Goal: Task Accomplishment & Management: Manage account settings

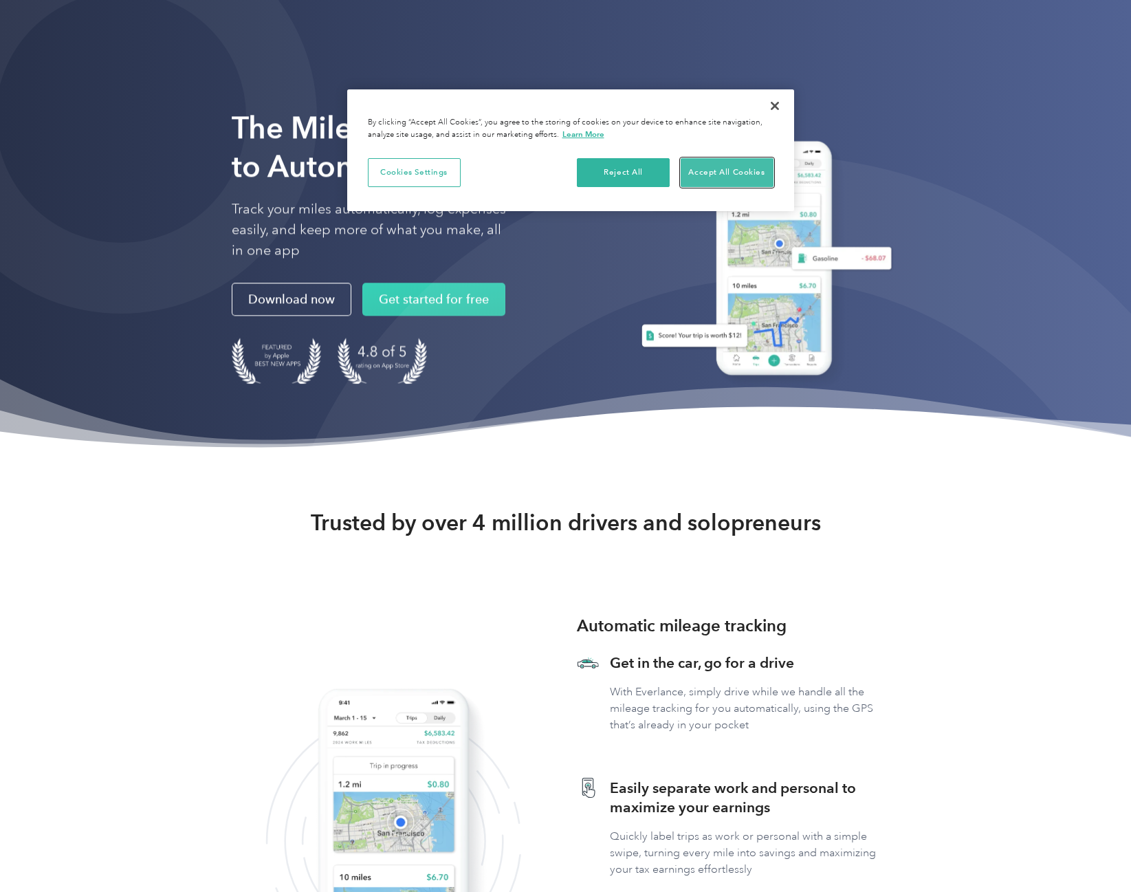
click at [745, 173] on button "Accept All Cookies" at bounding box center [727, 172] width 93 height 29
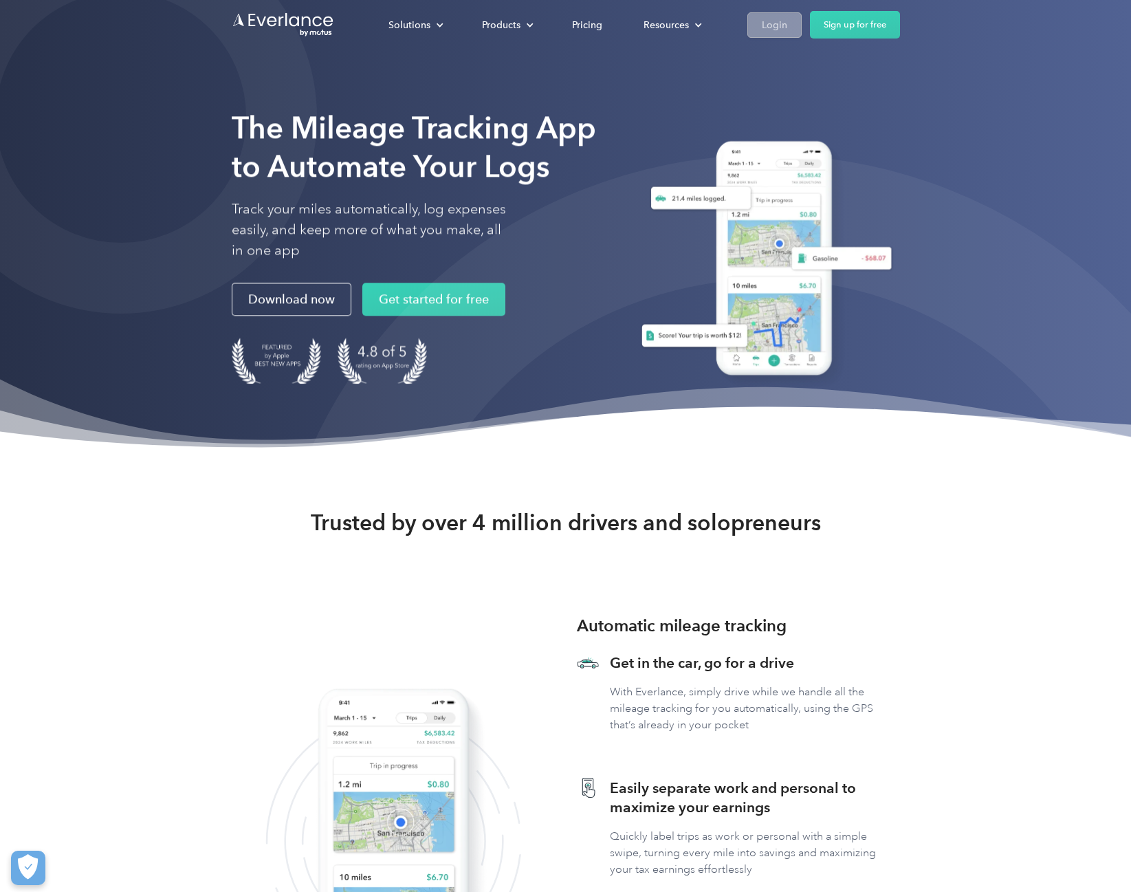
click at [778, 25] on div "Login" at bounding box center [774, 25] width 25 height 17
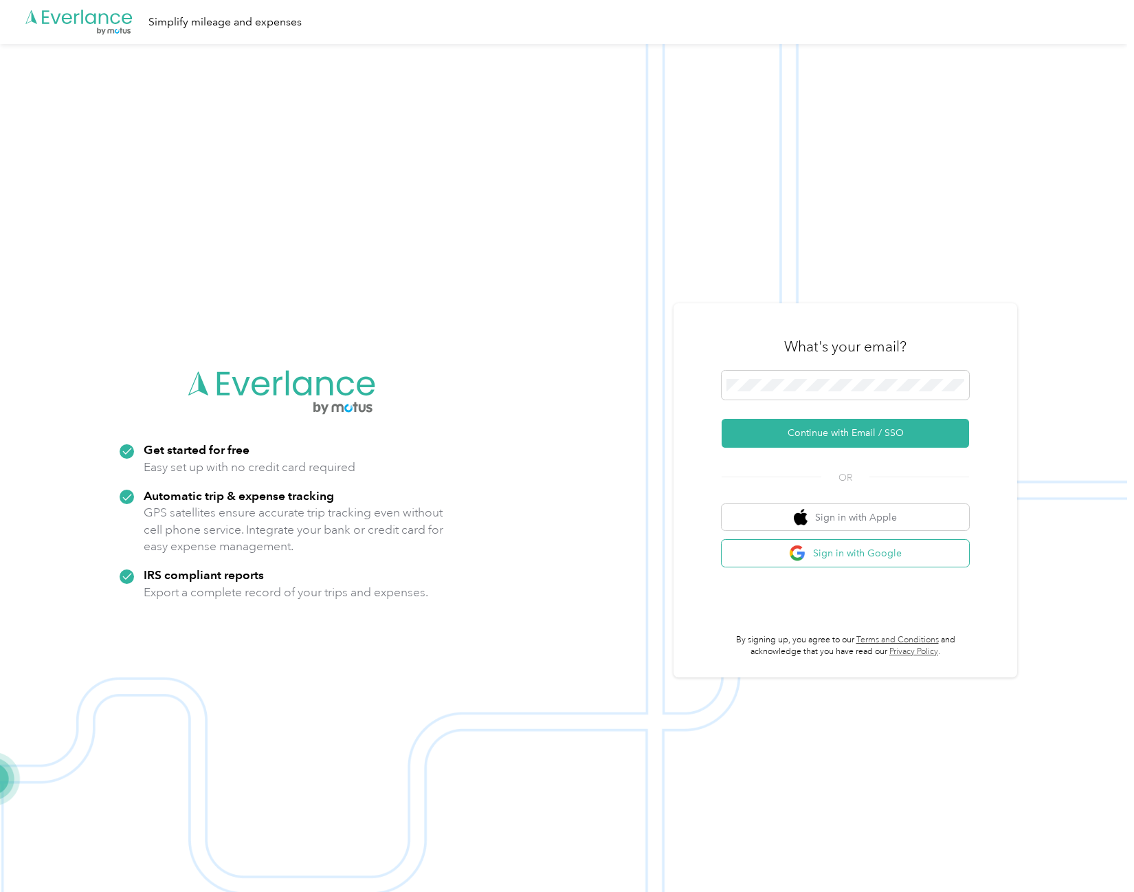
click at [879, 554] on button "Sign in with Google" at bounding box center [846, 553] width 248 height 27
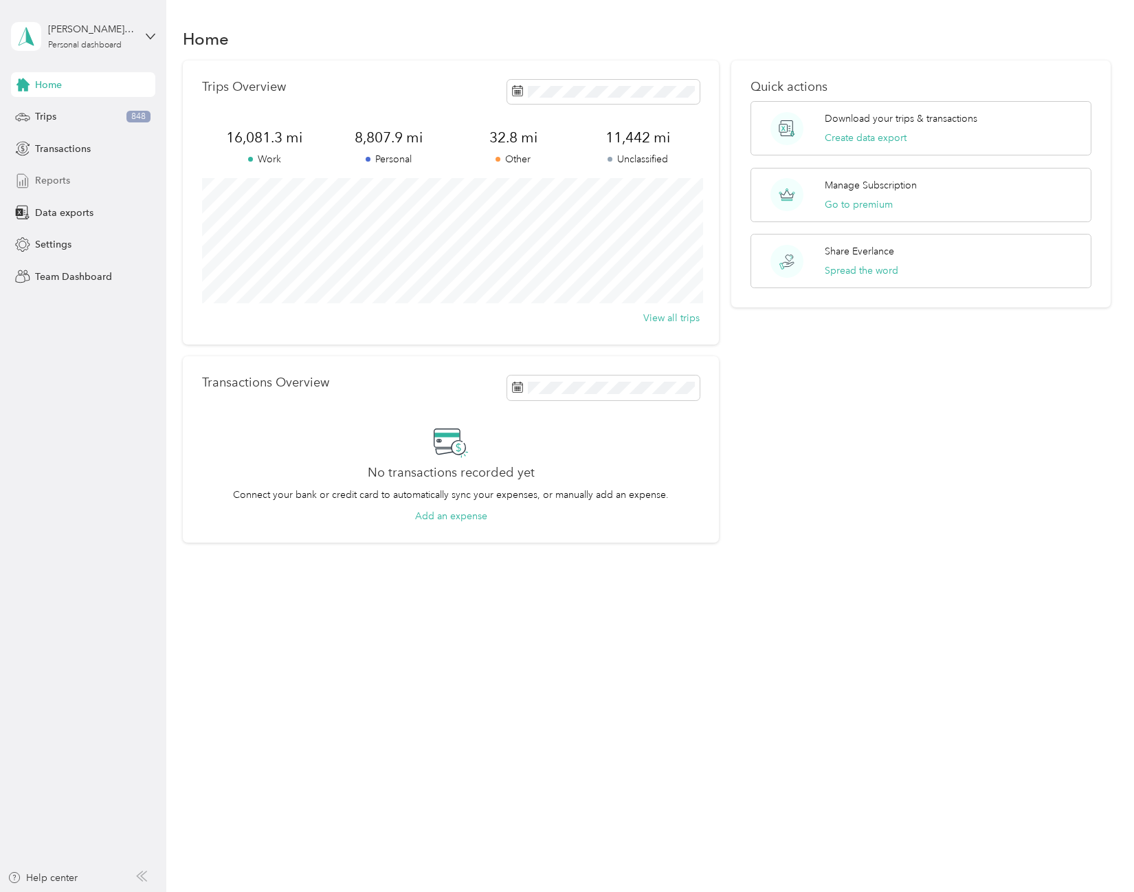
click at [61, 182] on span "Reports" at bounding box center [52, 180] width 35 height 14
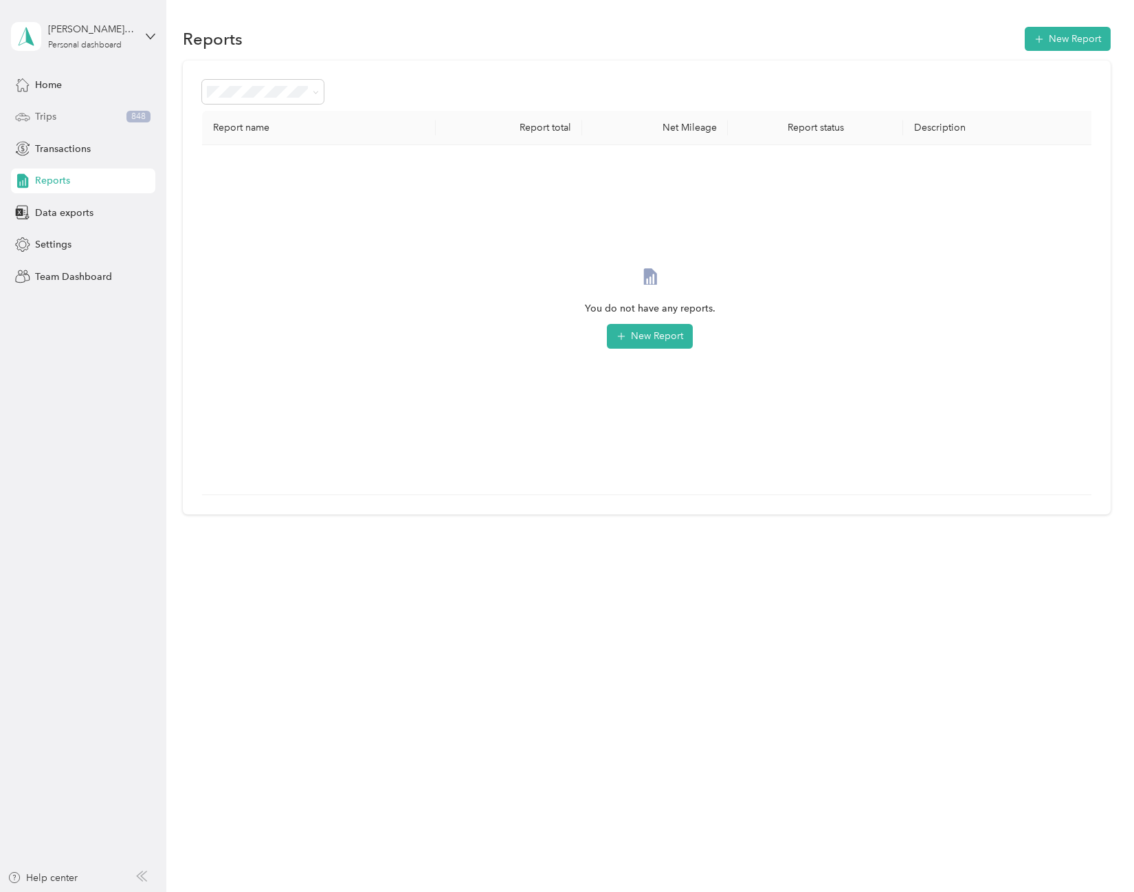
click at [41, 109] on span "Trips" at bounding box center [45, 116] width 21 height 14
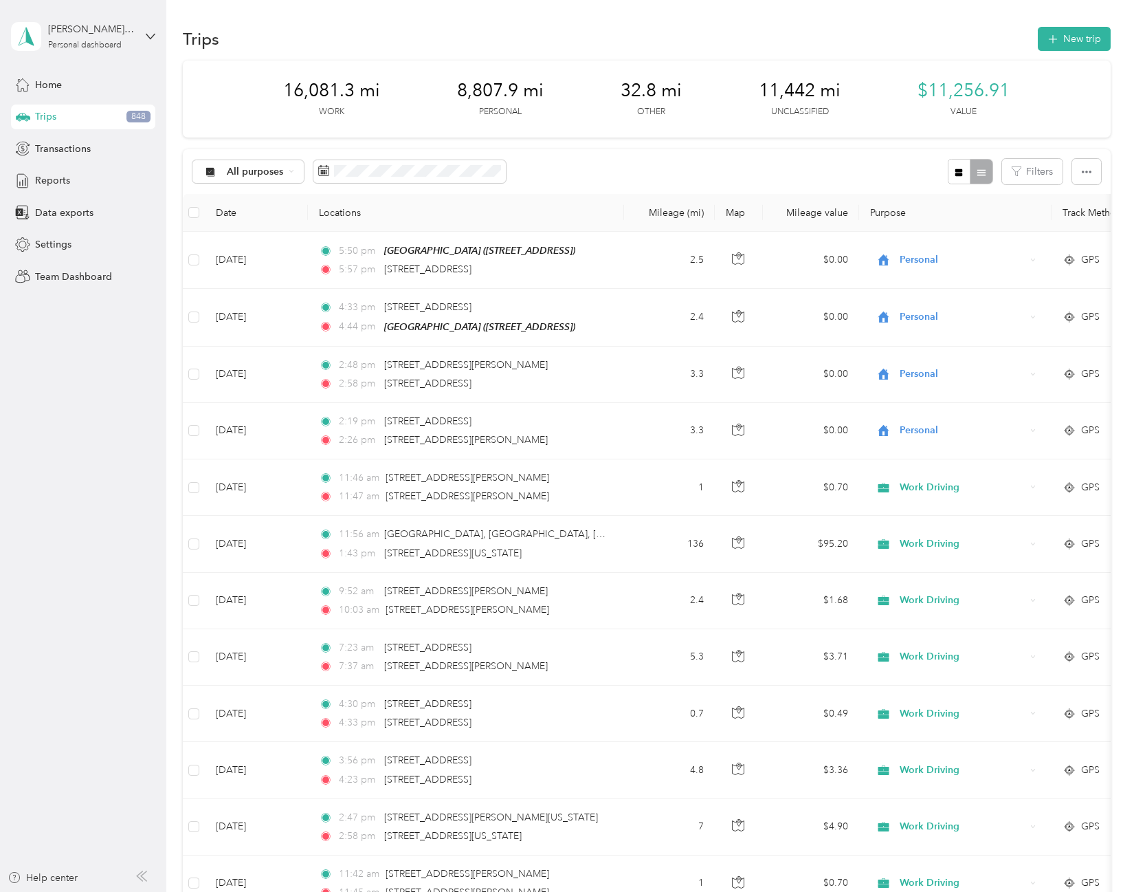
click at [134, 490] on aside "[PERSON_NAME][EMAIL_ADDRESS][DOMAIN_NAME] Personal dashboard Home Trips 848 Tra…" at bounding box center [83, 446] width 166 height 892
click at [261, 170] on span "All purposes" at bounding box center [255, 172] width 57 height 10
click at [256, 242] on span "Work" at bounding box center [260, 244] width 67 height 14
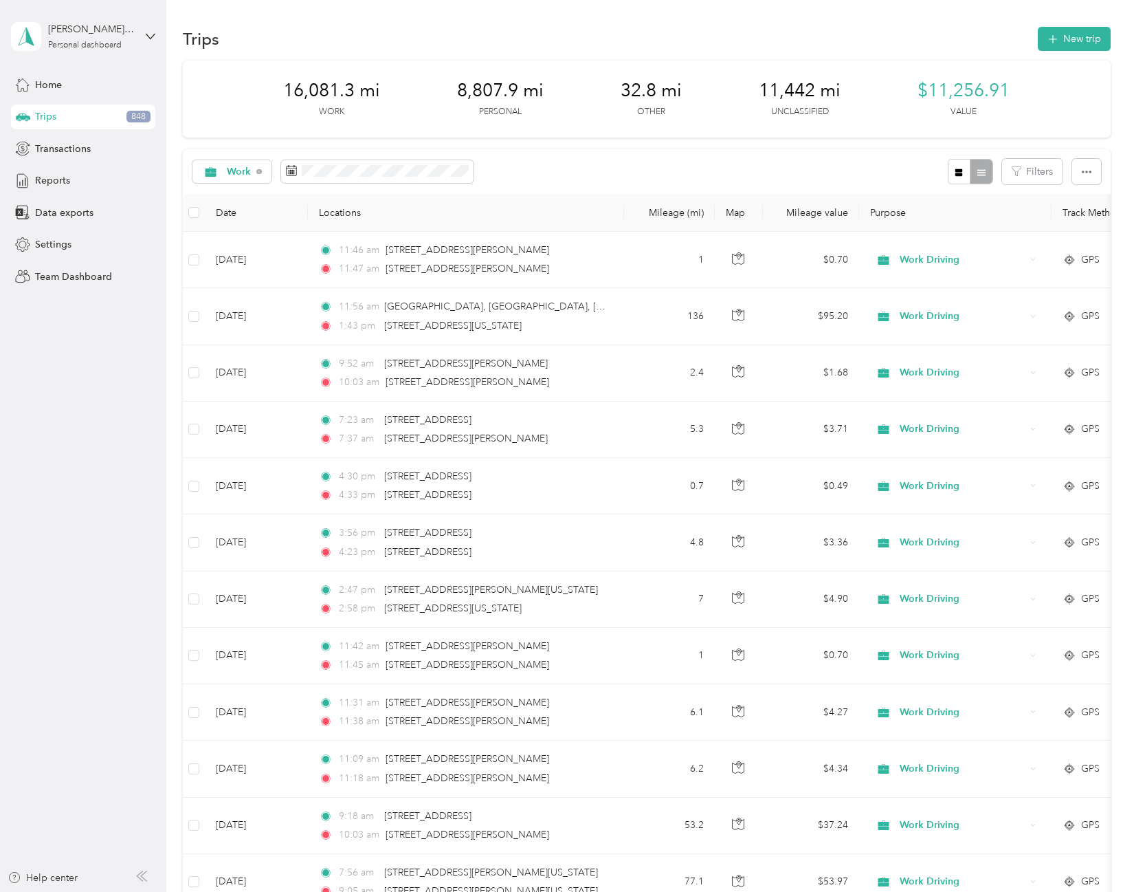
click at [804, 173] on div "Work Filters" at bounding box center [646, 171] width 927 height 45
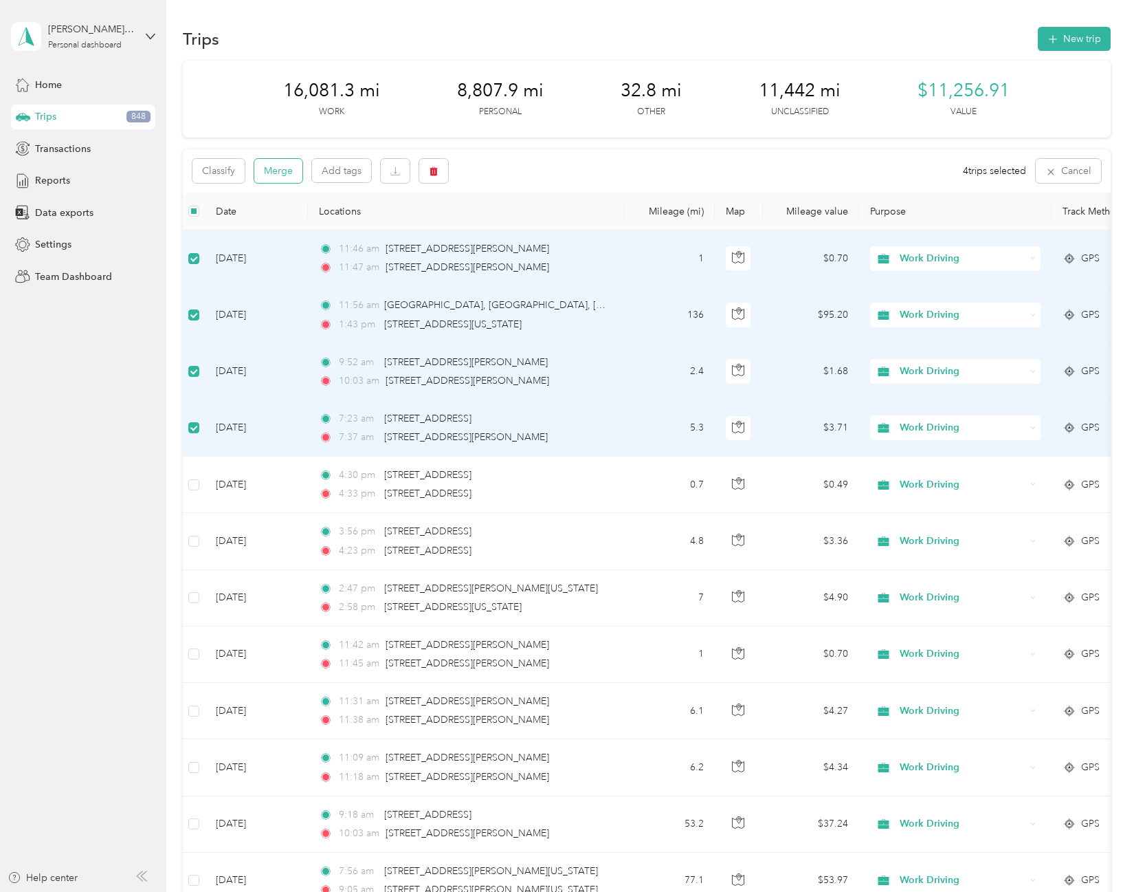
click at [293, 175] on button "Merge" at bounding box center [278, 171] width 48 height 24
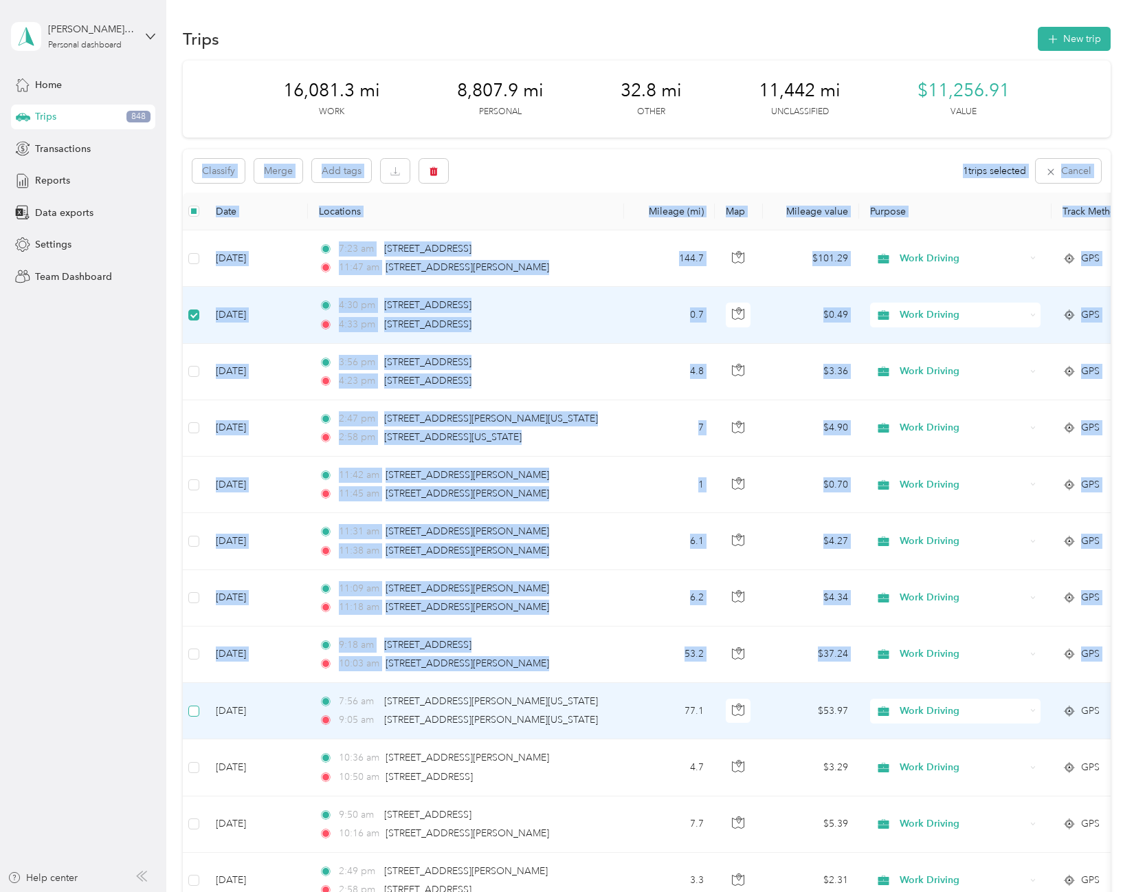
click at [197, 717] on label at bounding box center [193, 710] width 11 height 15
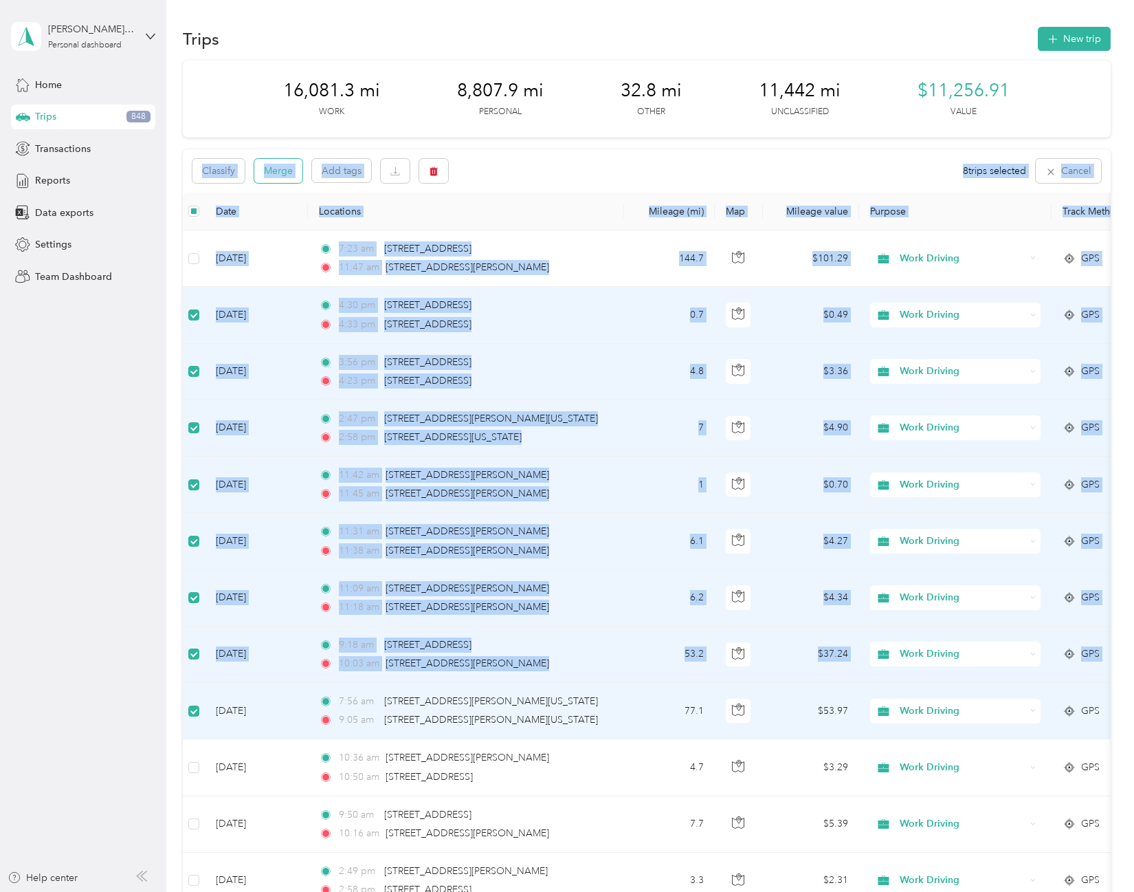
click at [278, 170] on button "Merge" at bounding box center [278, 171] width 48 height 24
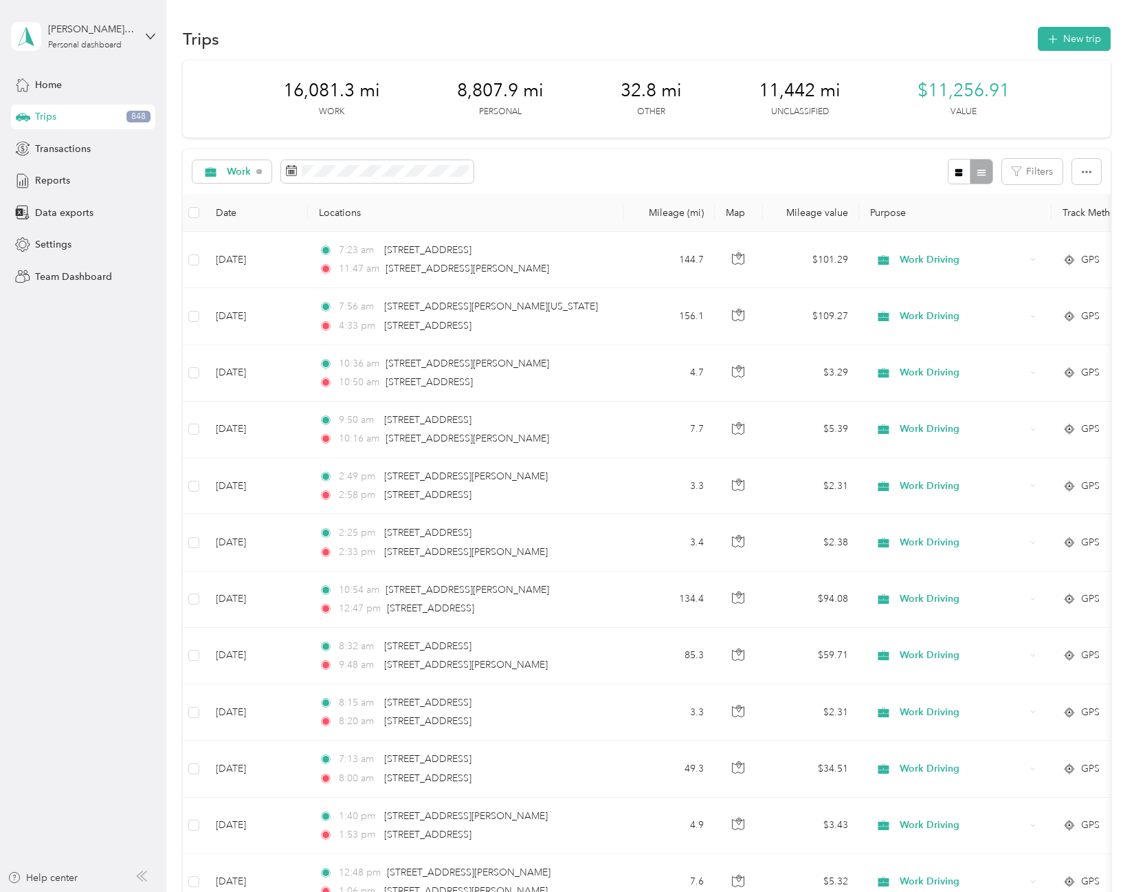
click at [443, 27] on div "Trips New trip" at bounding box center [646, 38] width 927 height 29
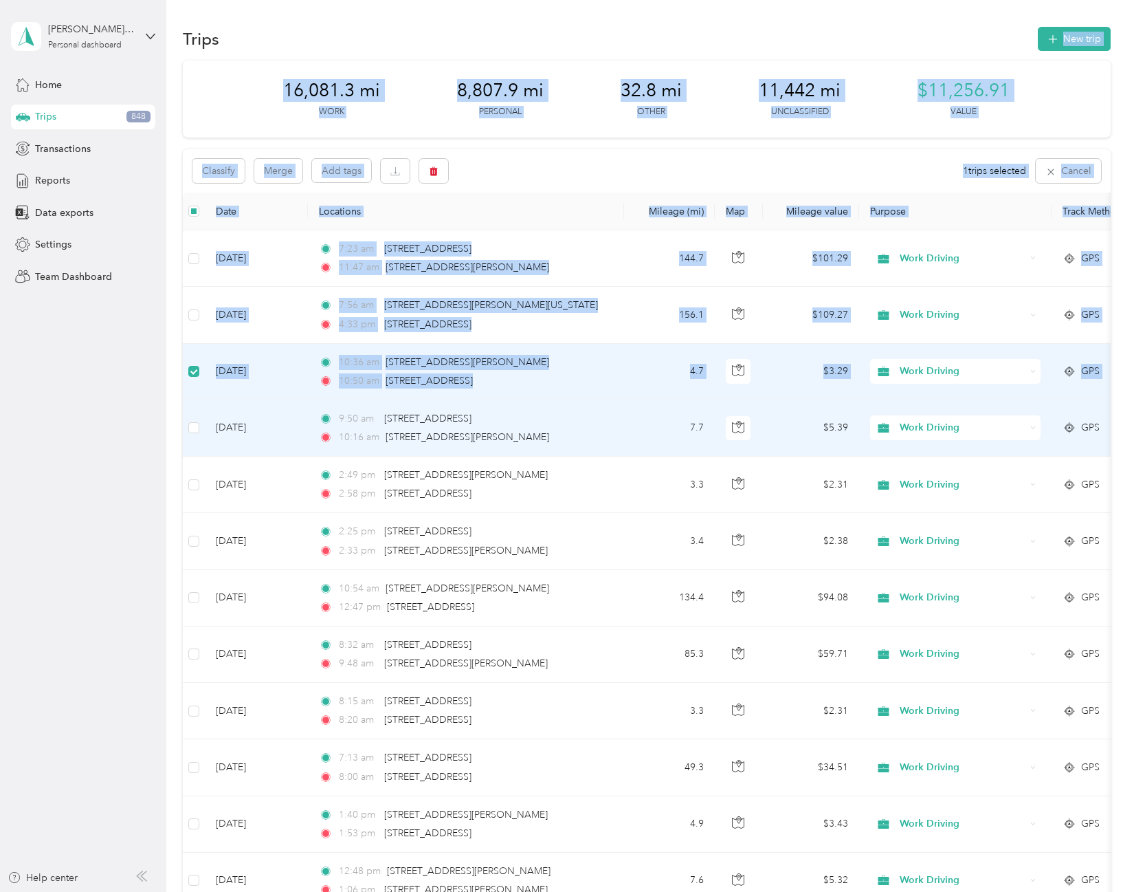
click at [195, 436] on td at bounding box center [194, 428] width 22 height 56
click at [276, 179] on button "Merge" at bounding box center [278, 171] width 48 height 24
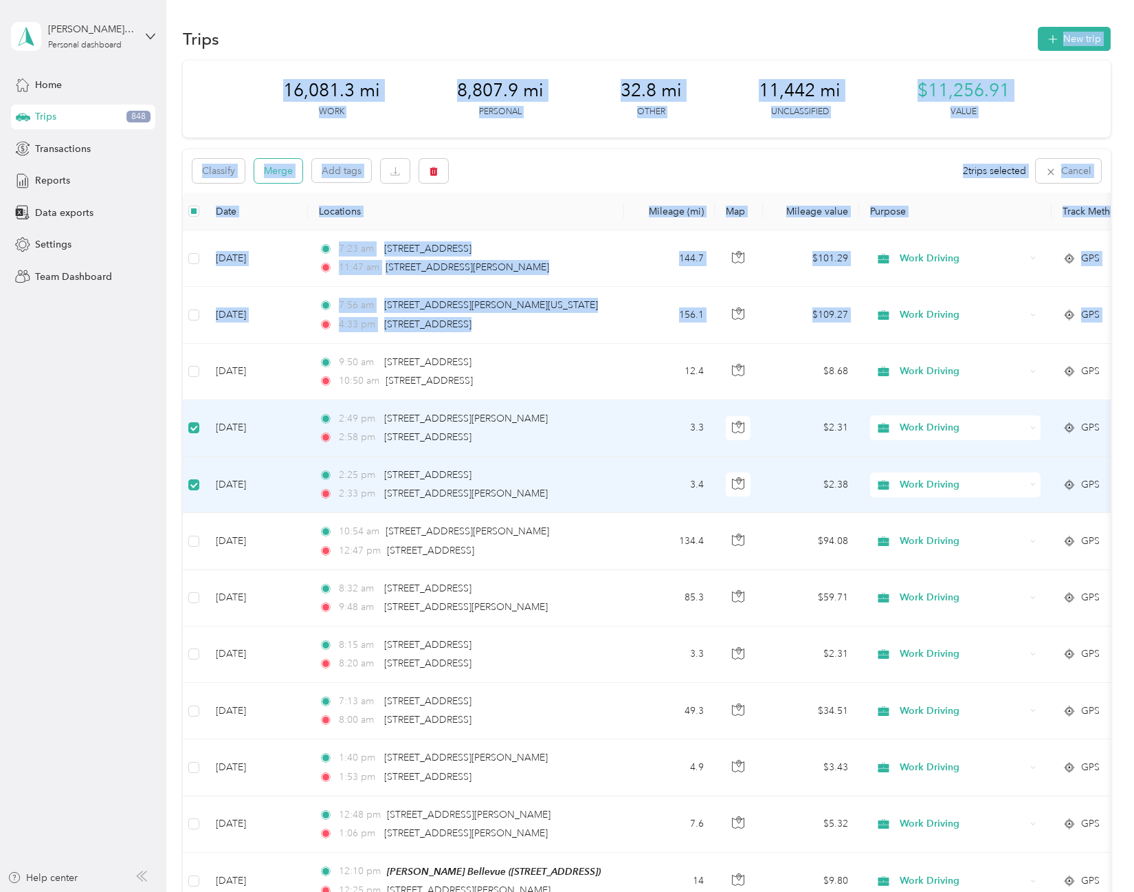
click at [291, 168] on button "Merge" at bounding box center [278, 171] width 48 height 24
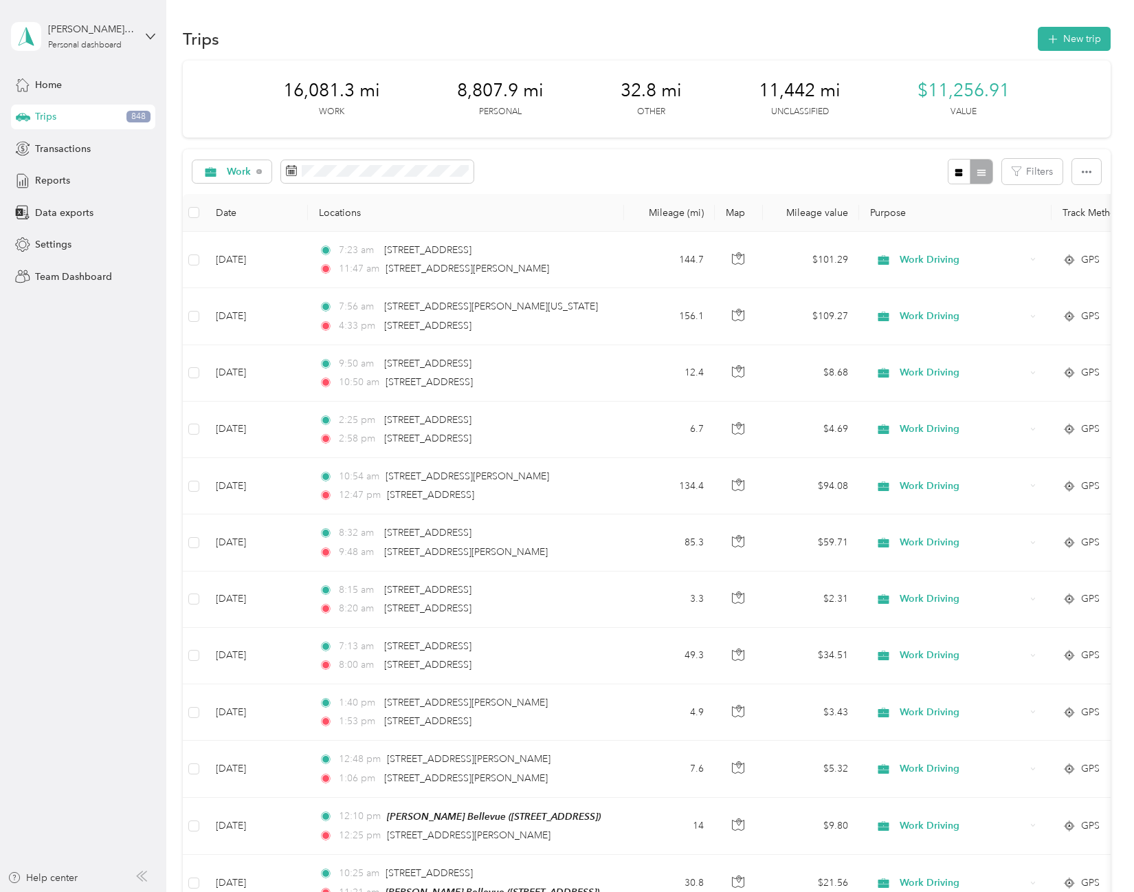
click at [138, 353] on aside "[PERSON_NAME][EMAIL_ADDRESS][DOMAIN_NAME] Personal dashboard Home Trips 848 Tra…" at bounding box center [83, 446] width 166 height 892
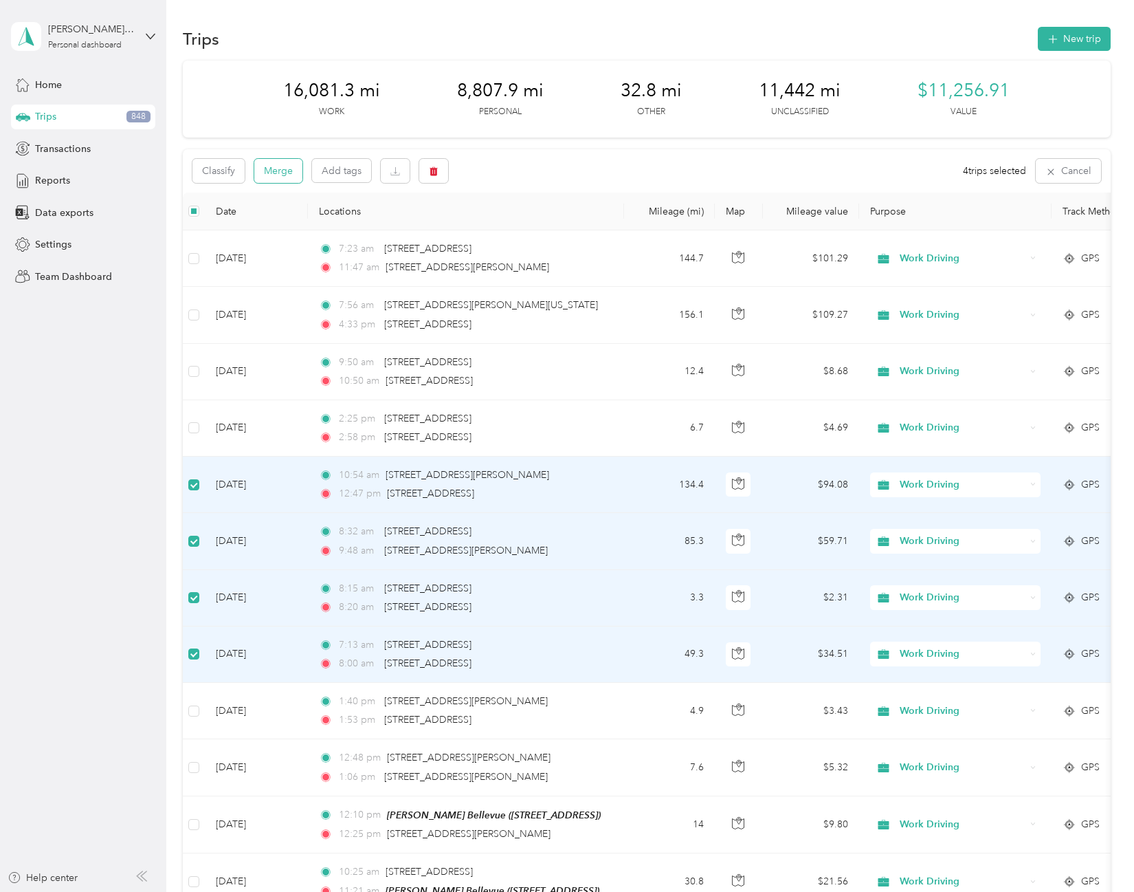
click at [278, 176] on button "Merge" at bounding box center [278, 171] width 48 height 24
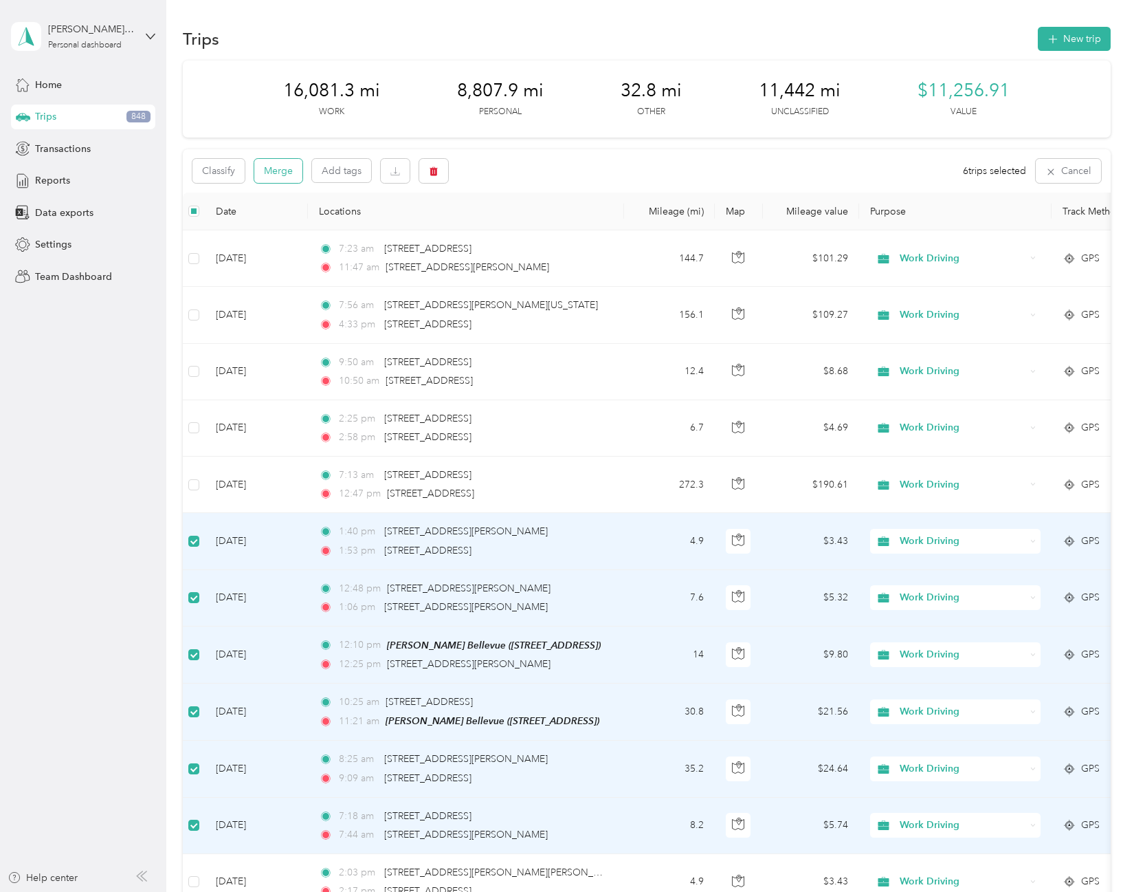
click at [274, 177] on button "Merge" at bounding box center [278, 171] width 48 height 24
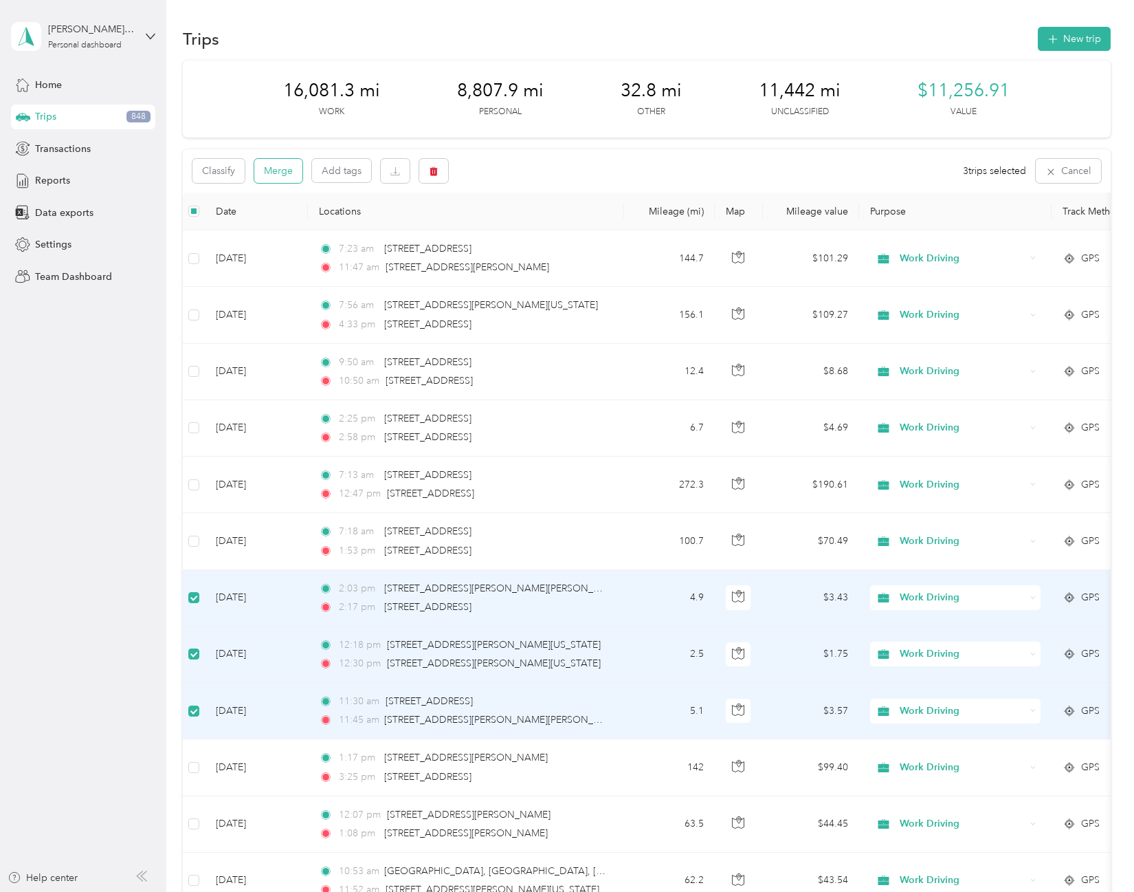
click at [278, 173] on button "Merge" at bounding box center [278, 171] width 48 height 24
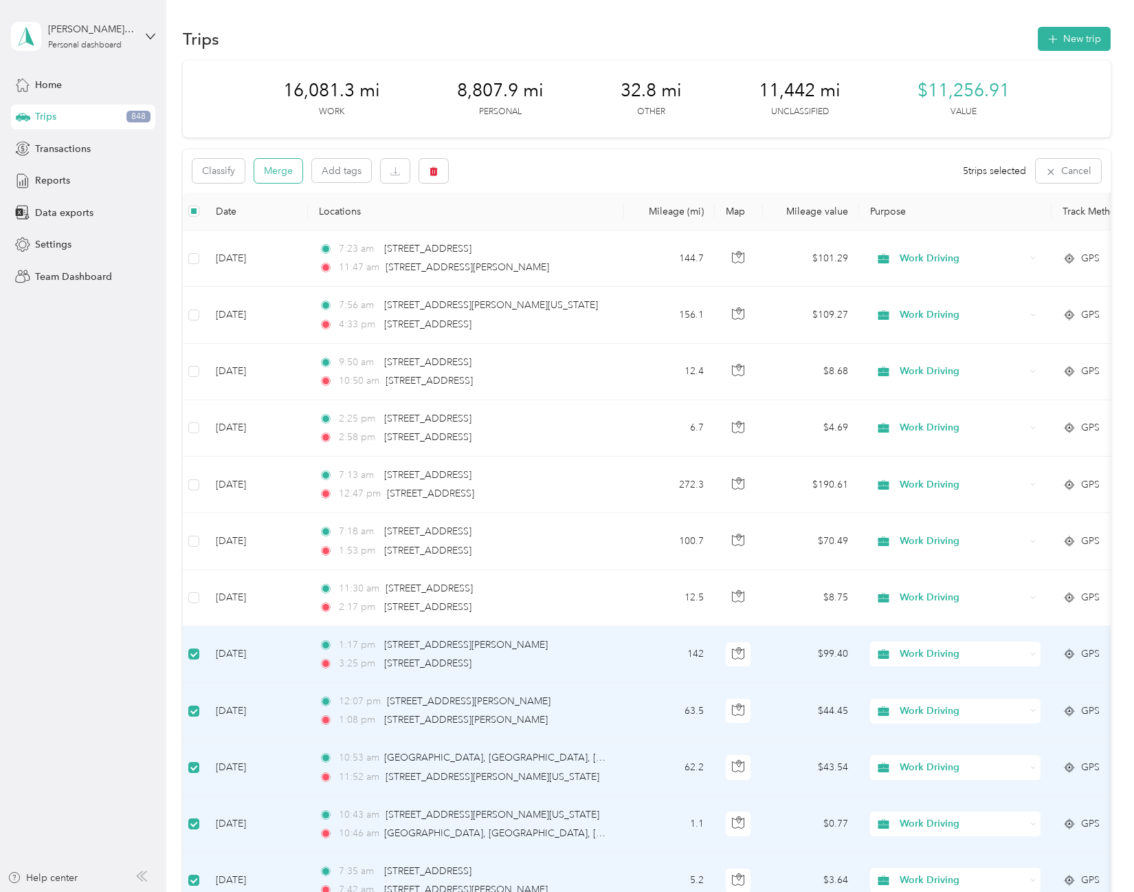
click at [282, 170] on button "Merge" at bounding box center [278, 171] width 48 height 24
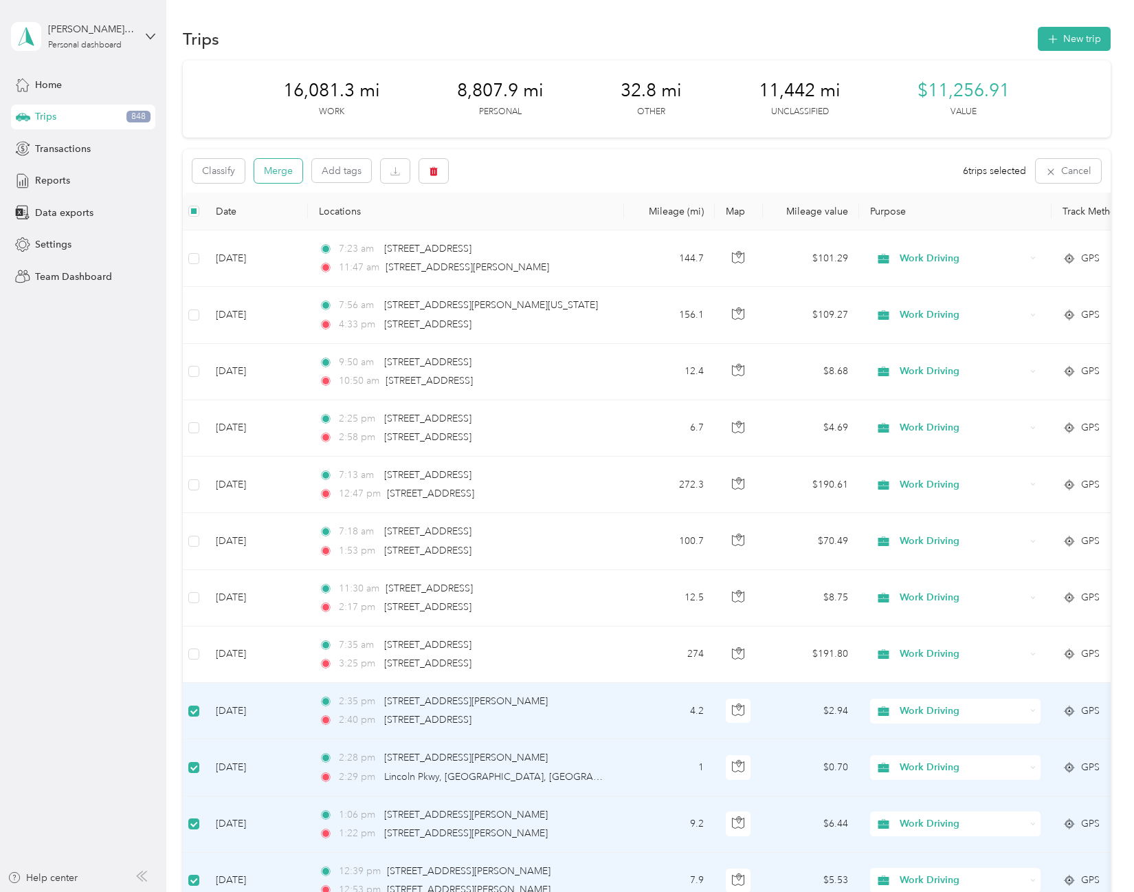
click at [288, 169] on button "Merge" at bounding box center [278, 171] width 48 height 24
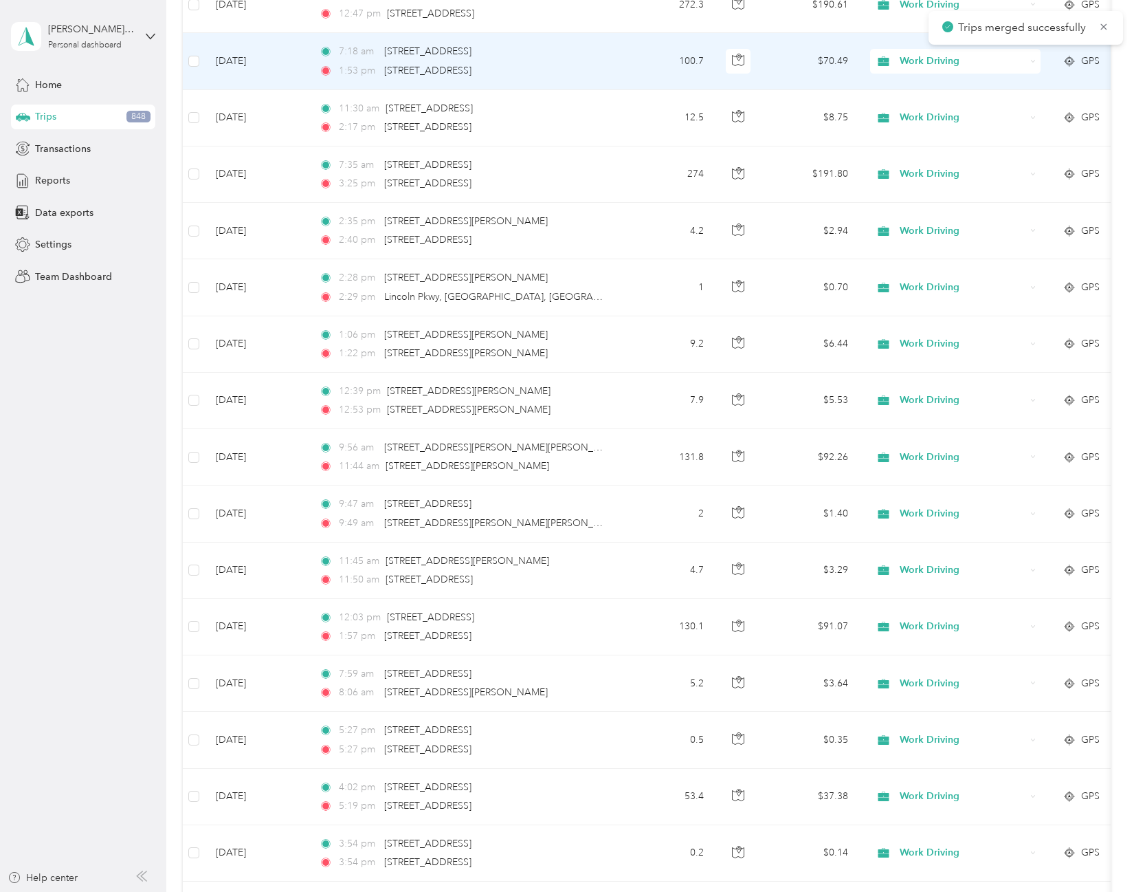
scroll to position [619, 0]
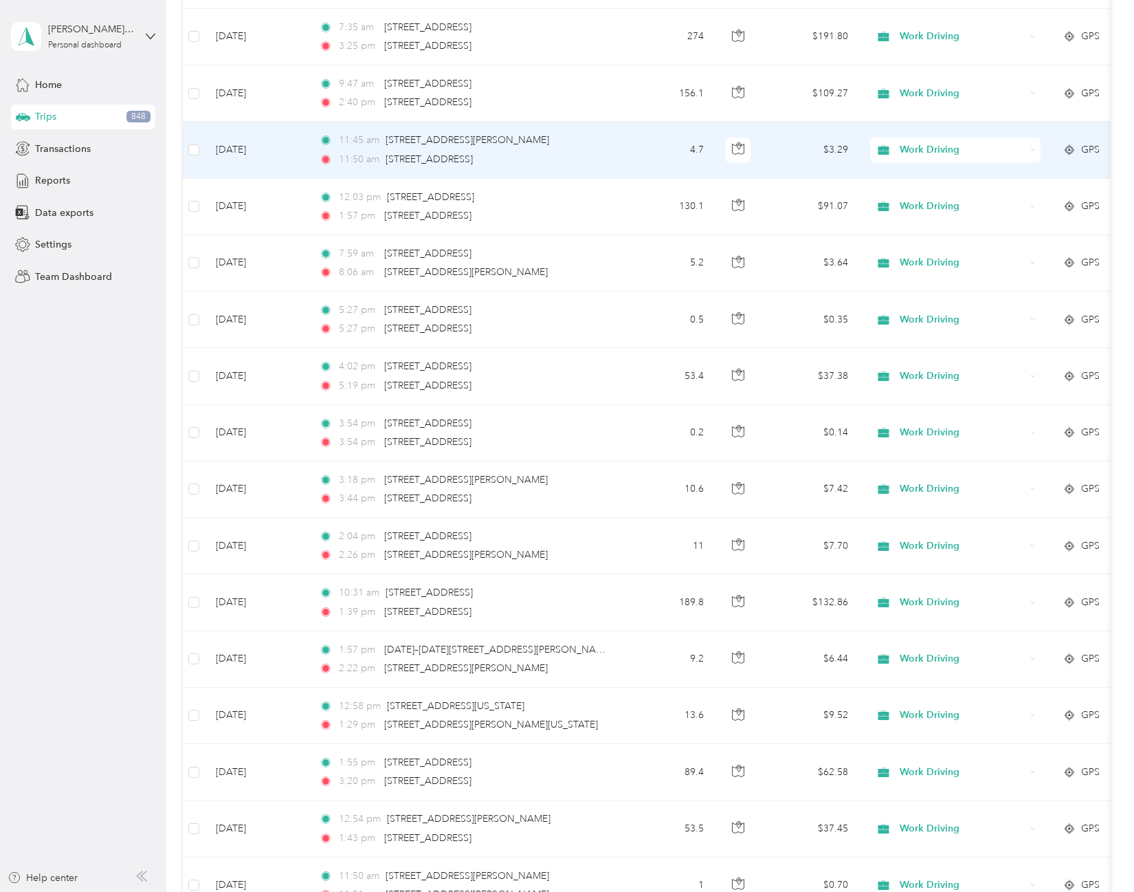
click at [200, 151] on td at bounding box center [194, 150] width 22 height 56
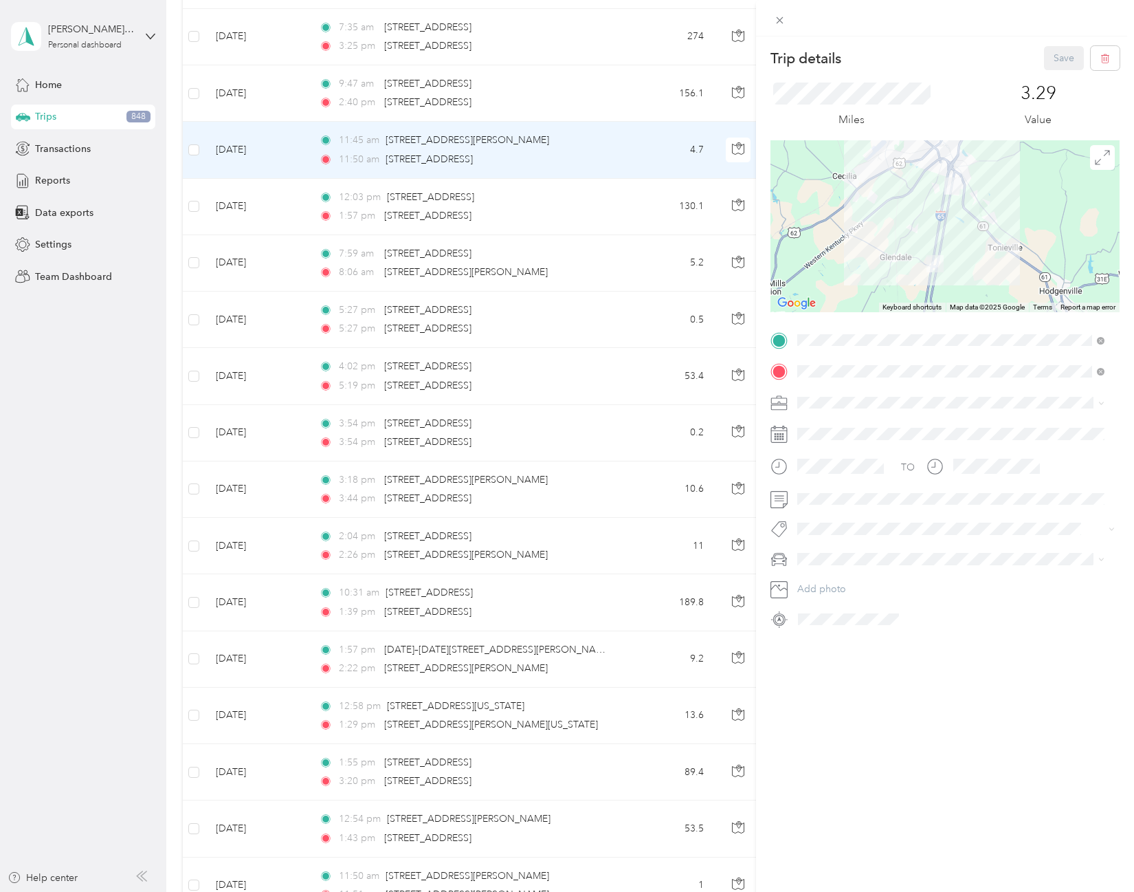
click at [192, 261] on div "Trip details Save This trip cannot be edited because it is either under review,…" at bounding box center [567, 446] width 1134 height 892
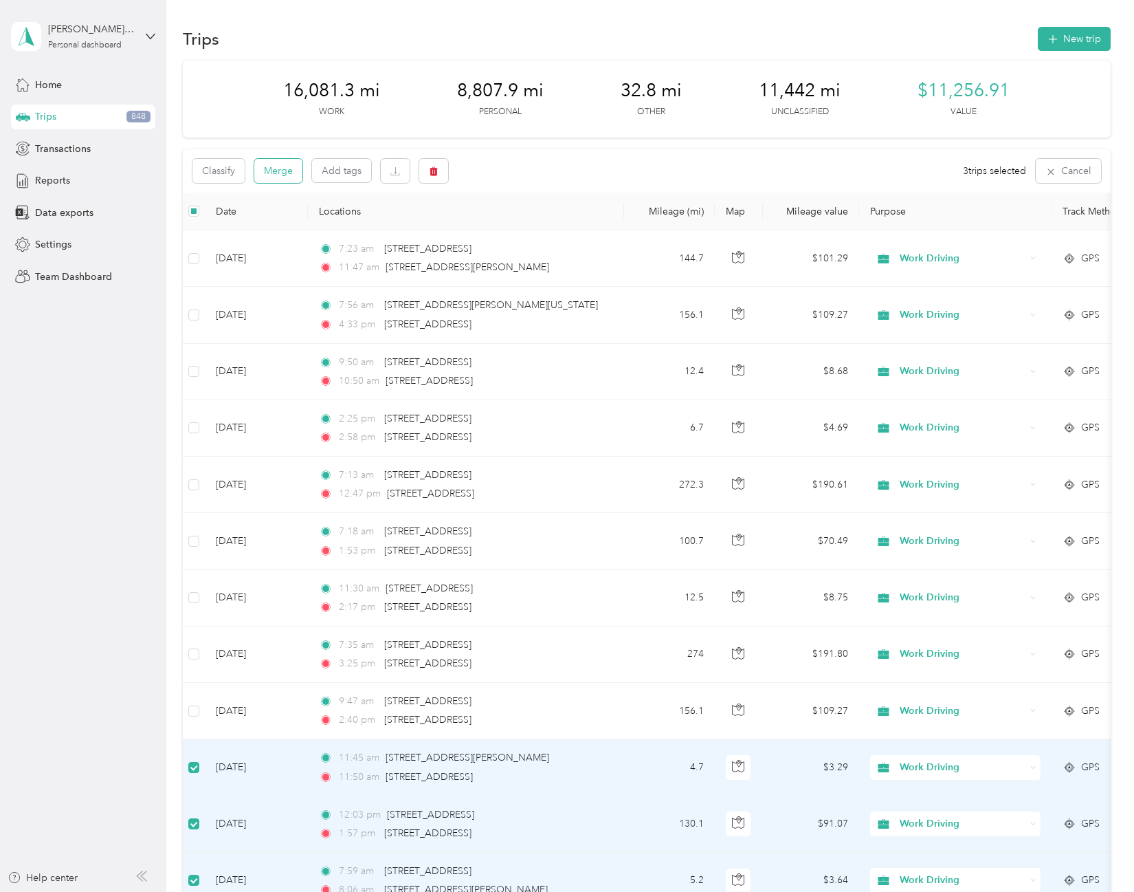
click at [289, 163] on button "Merge" at bounding box center [278, 171] width 48 height 24
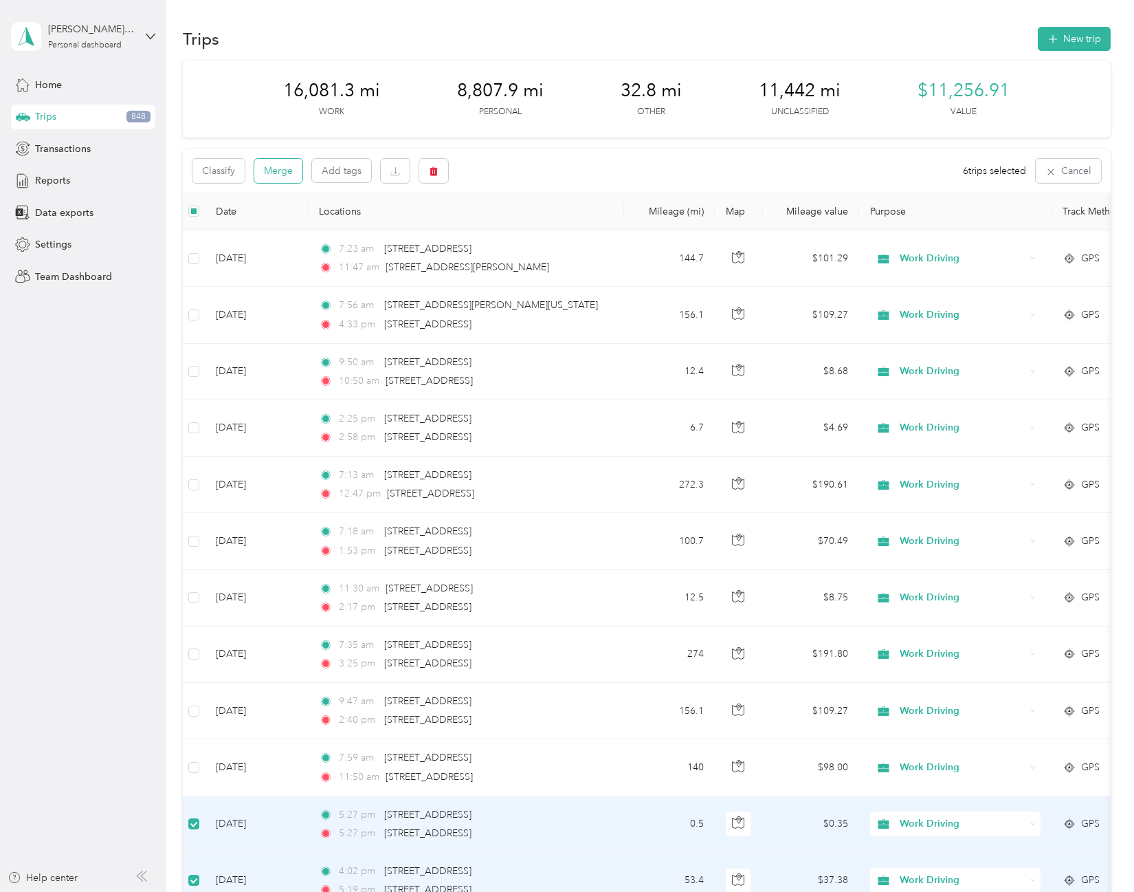
click at [285, 166] on button "Merge" at bounding box center [278, 171] width 48 height 24
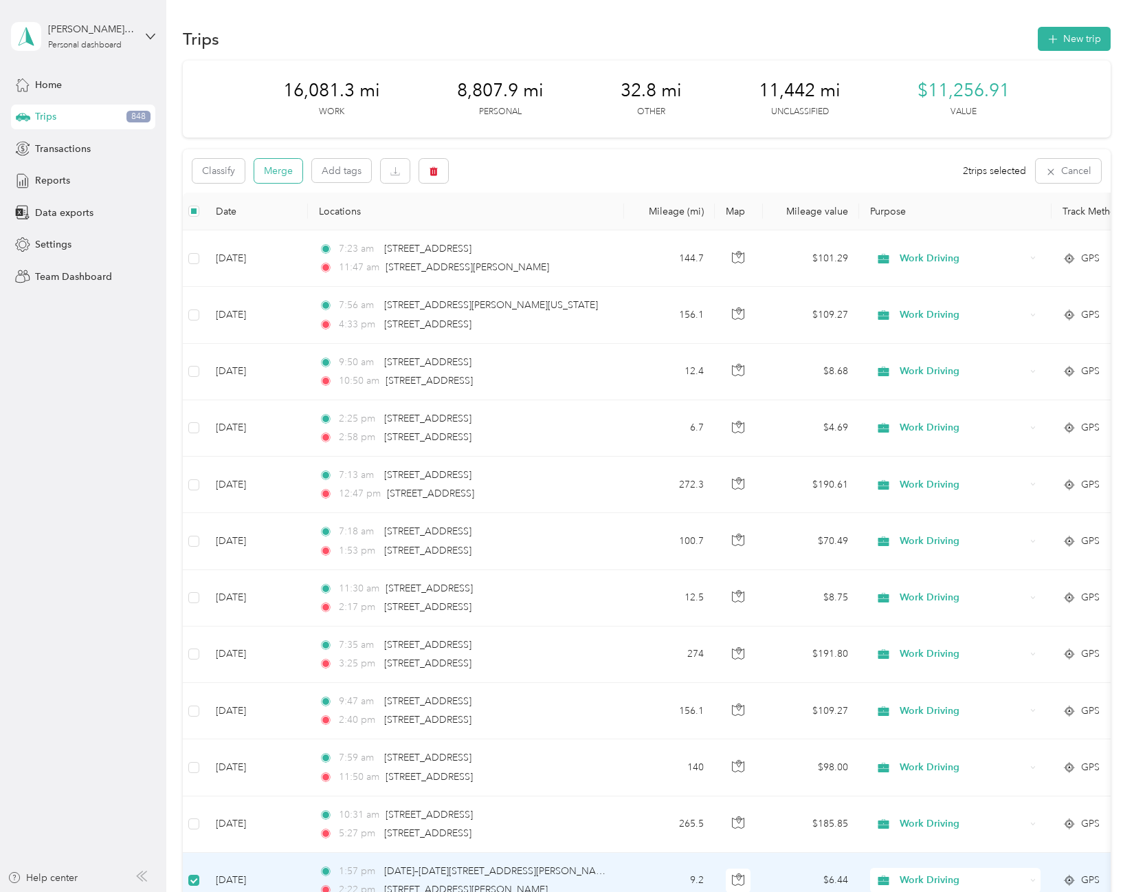
click at [287, 167] on button "Merge" at bounding box center [278, 171] width 48 height 24
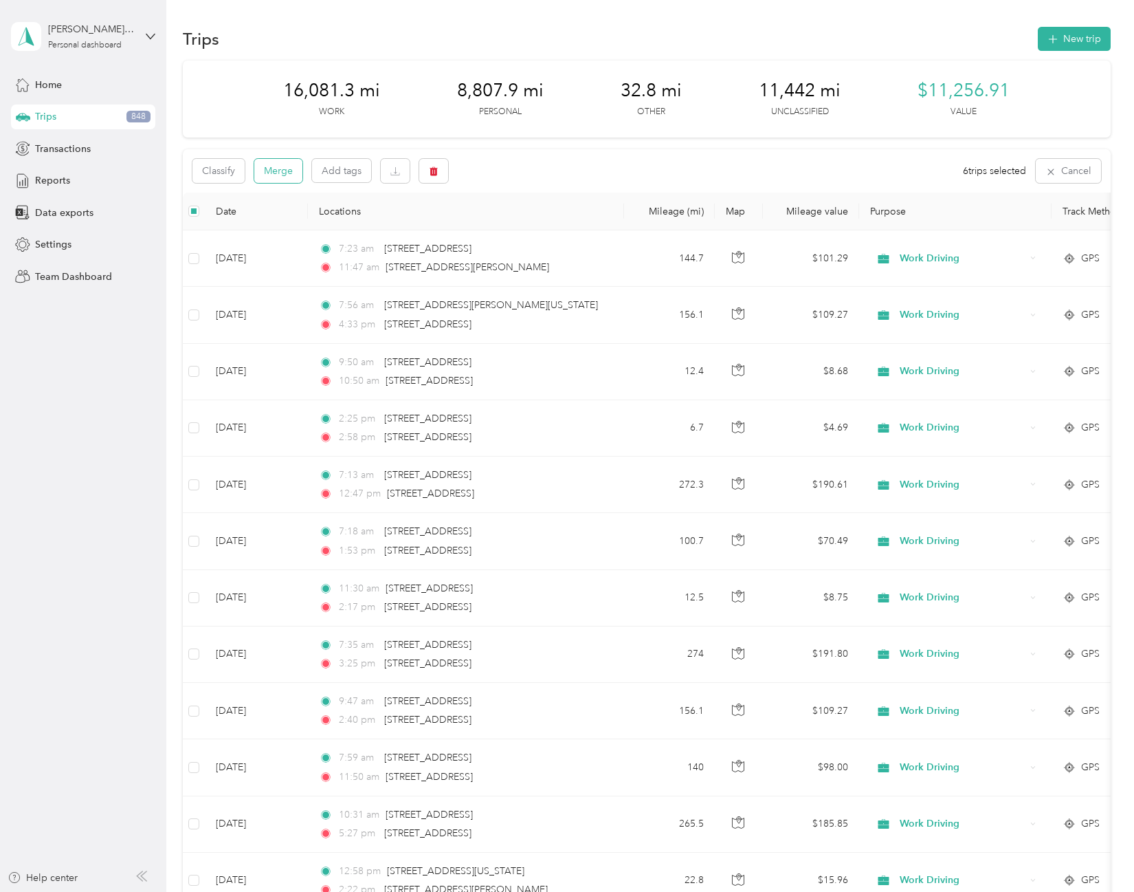
click at [286, 166] on button "Merge" at bounding box center [278, 171] width 48 height 24
click at [285, 175] on button "Merge" at bounding box center [278, 171] width 48 height 24
click at [271, 170] on button "Merge" at bounding box center [278, 171] width 48 height 24
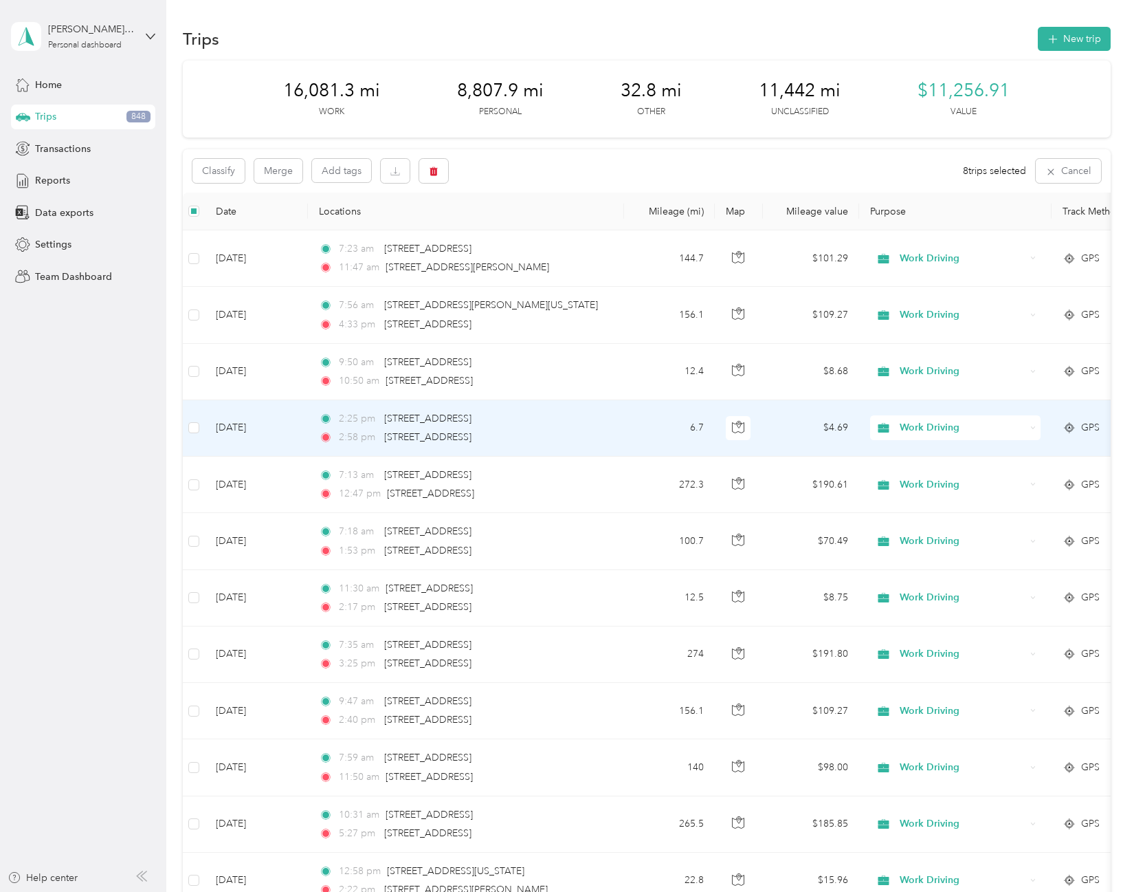
scroll to position [69, 0]
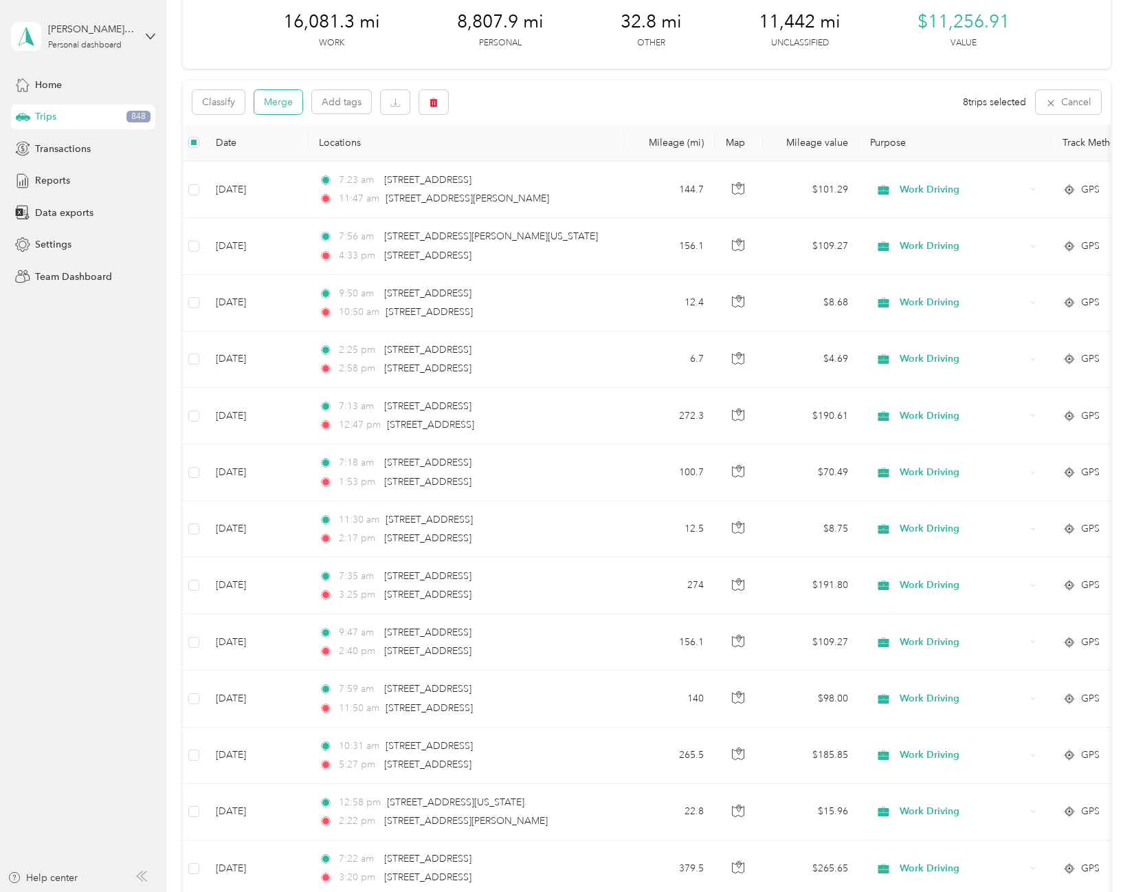
click at [284, 97] on button "Merge" at bounding box center [278, 102] width 48 height 24
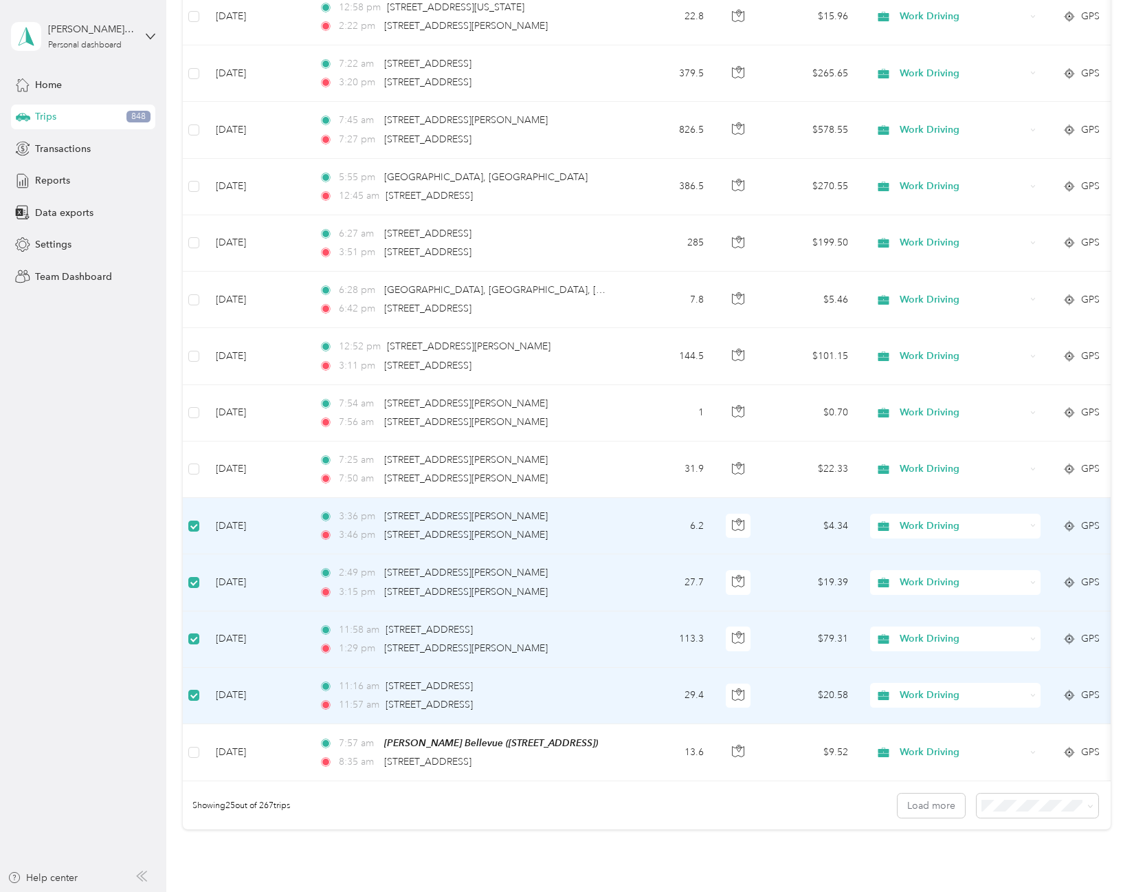
scroll to position [0, 0]
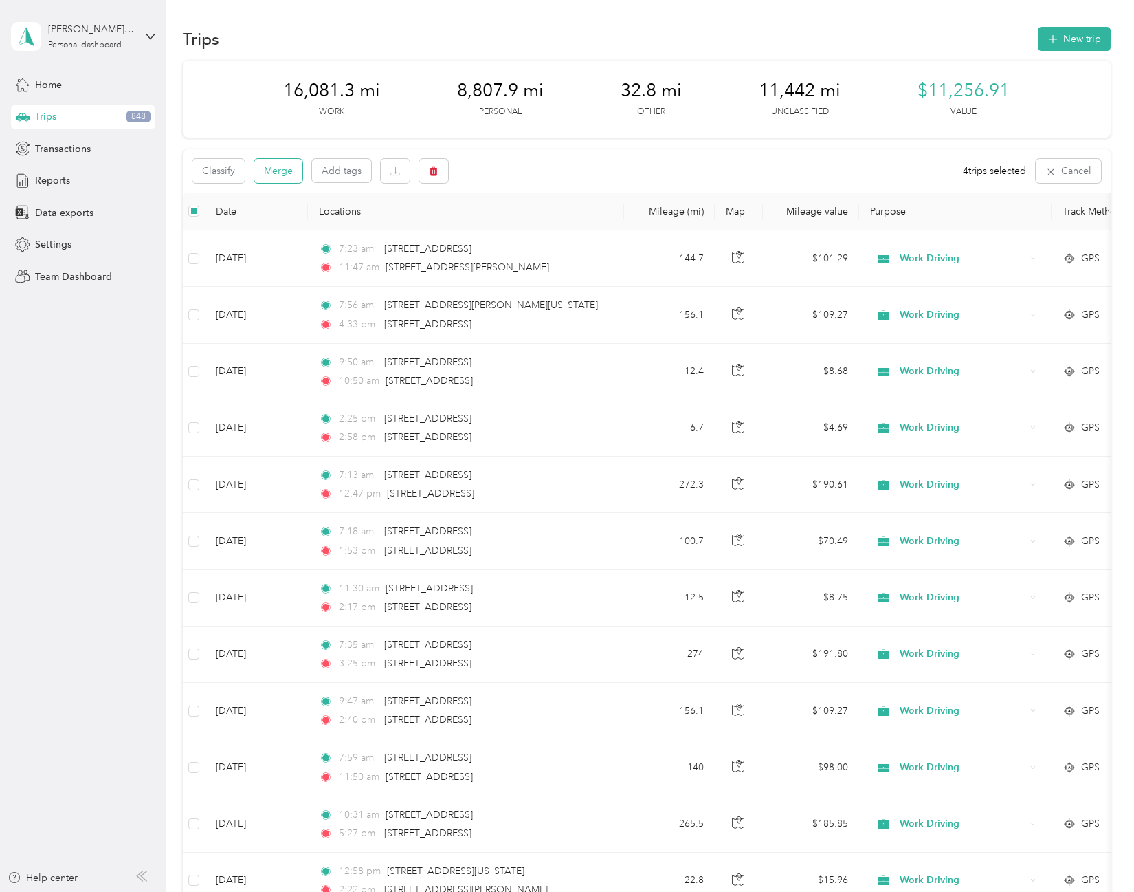
click at [285, 166] on button "Merge" at bounding box center [278, 171] width 48 height 24
click at [282, 176] on button "Merge" at bounding box center [278, 171] width 48 height 24
click at [282, 171] on button "Merge" at bounding box center [278, 171] width 48 height 24
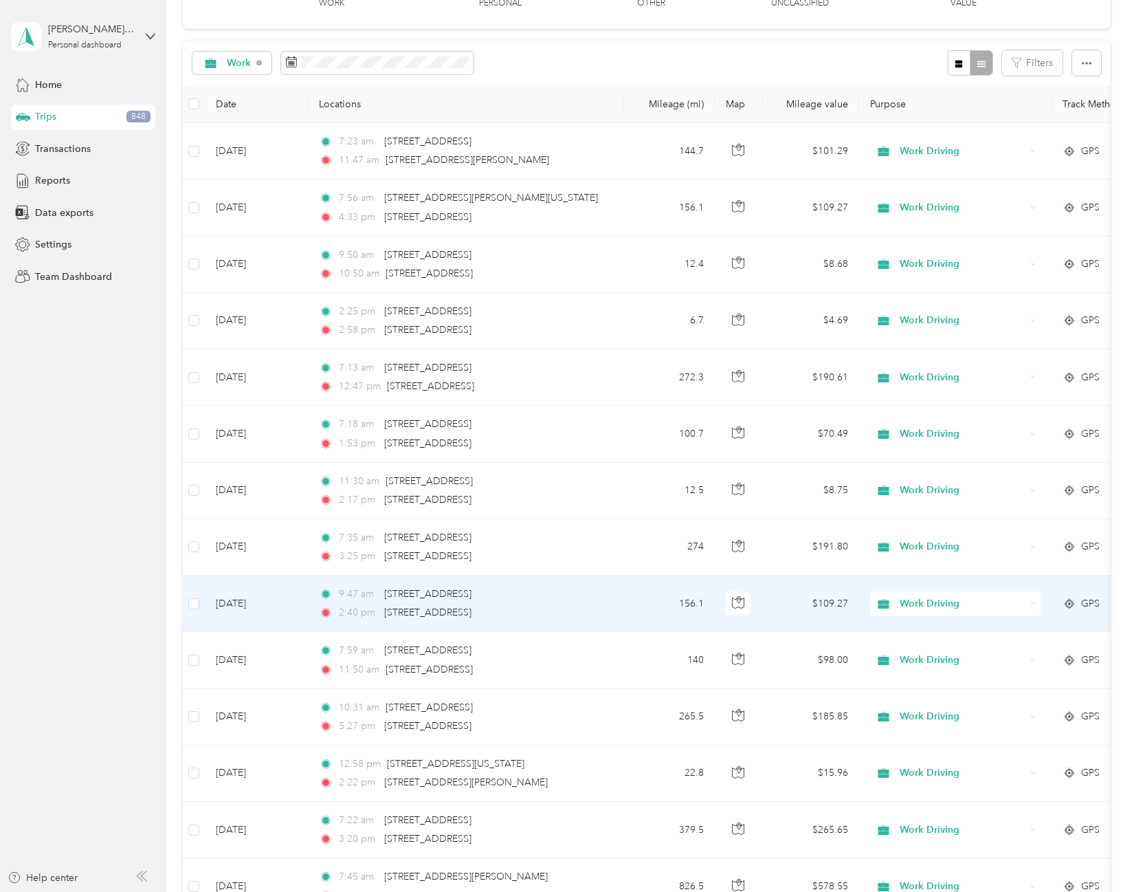
scroll to position [315, 0]
